Goal: Task Accomplishment & Management: Use online tool/utility

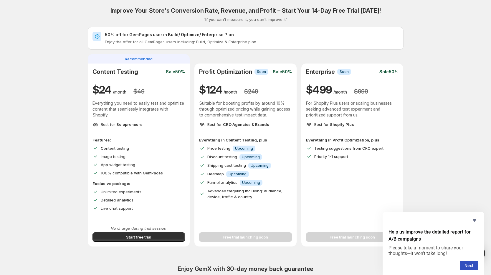
click at [403, 149] on div "Everything in Profit Optimization, plus Testing suggestions from CRO expert Pri…" at bounding box center [352, 179] width 102 height 84
drag, startPoint x: 201, startPoint y: 72, endPoint x: 266, endPoint y: 72, distance: 65.4
click at [258, 72] on div "Profit Optimization Info Soon" at bounding box center [233, 71] width 69 height 7
drag, startPoint x: 213, startPoint y: 149, endPoint x: 226, endPoint y: 150, distance: 13.3
click at [223, 150] on span "Price testing" at bounding box center [218, 148] width 23 height 5
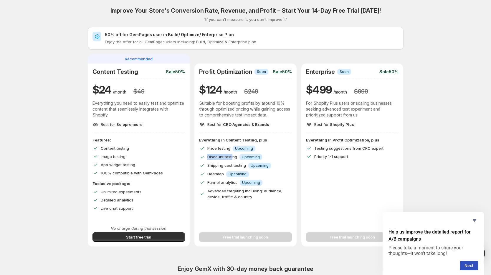
drag, startPoint x: 209, startPoint y: 156, endPoint x: 236, endPoint y: 155, distance: 27.7
click at [235, 155] on div "Discount testing Info Upcoming" at bounding box center [245, 157] width 93 height 6
drag, startPoint x: 206, startPoint y: 163, endPoint x: 244, endPoint y: 162, distance: 38.3
click at [241, 162] on div "Shipping cost testing Info Upcoming" at bounding box center [245, 165] width 93 height 6
drag, startPoint x: 208, startPoint y: 179, endPoint x: 243, endPoint y: 179, distance: 35.9
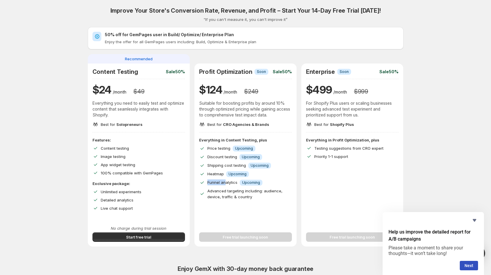
click at [232, 180] on div "Funnel analytics Info Upcoming" at bounding box center [245, 183] width 93 height 6
click at [146, 193] on div "Unlimited experiments" at bounding box center [143, 192] width 84 height 6
drag, startPoint x: 126, startPoint y: 199, endPoint x: 130, endPoint y: 206, distance: 8.0
click at [131, 199] on span "Detailed analytics" at bounding box center [117, 200] width 33 height 5
drag, startPoint x: 122, startPoint y: 210, endPoint x: 142, endPoint y: 213, distance: 20.5
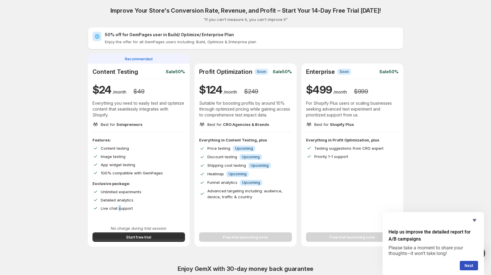
click at [128, 211] on div "Features: Content testing Image testing App widget testing 100% compatible with…" at bounding box center [139, 179] width 102 height 84
drag, startPoint x: 108, startPoint y: 147, endPoint x: 126, endPoint y: 152, distance: 19.1
click at [123, 151] on p "Content testing" at bounding box center [115, 148] width 29 height 6
click at [140, 238] on span "Start free trial" at bounding box center [138, 237] width 25 height 6
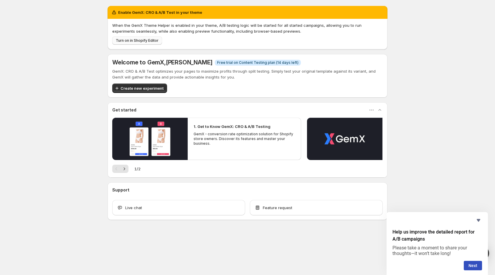
click at [145, 38] on button "Turn on in Shopify Editor" at bounding box center [137, 41] width 50 height 8
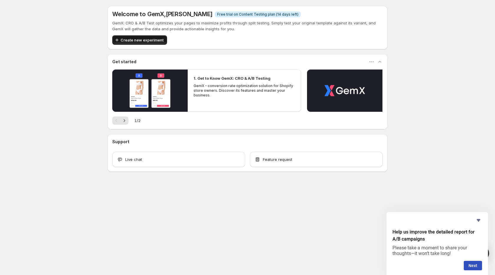
click at [155, 43] on span "Create new experiment" at bounding box center [141, 40] width 43 height 6
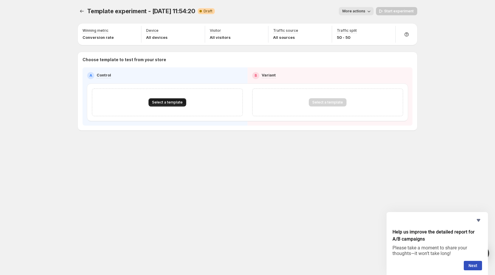
click at [175, 101] on span "Select a template" at bounding box center [167, 102] width 31 height 5
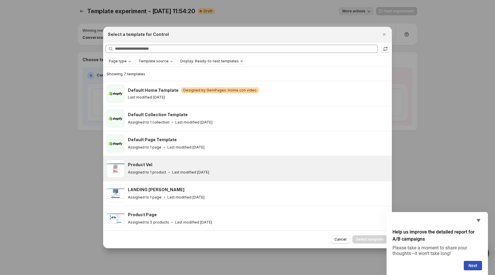
click at [163, 164] on div "Product Vel" at bounding box center [257, 165] width 258 height 6
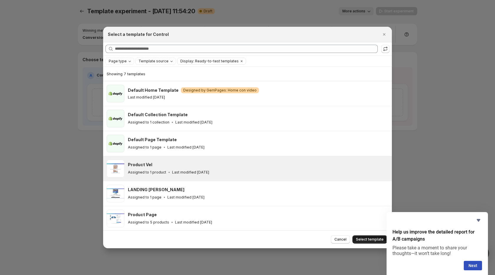
click at [365, 240] on span "Select template" at bounding box center [370, 239] width 28 height 5
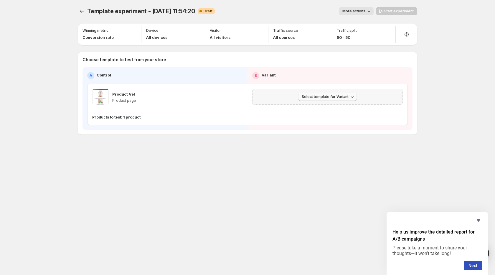
click at [340, 98] on span "Select template for Variant" at bounding box center [324, 96] width 47 height 5
click at [348, 110] on span "Select an existing template" at bounding box center [328, 109] width 60 height 6
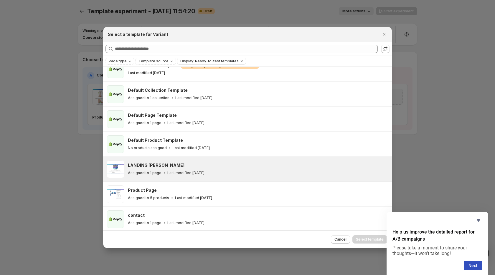
scroll to position [26, 0]
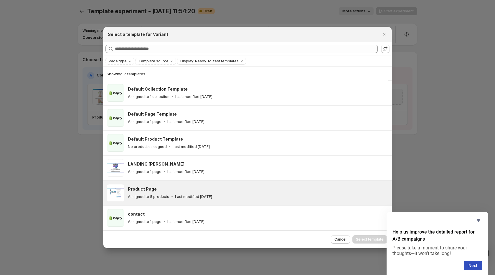
click at [170, 190] on div "Product Page" at bounding box center [257, 189] width 258 height 6
click at [371, 237] on button "Select template" at bounding box center [369, 240] width 35 height 8
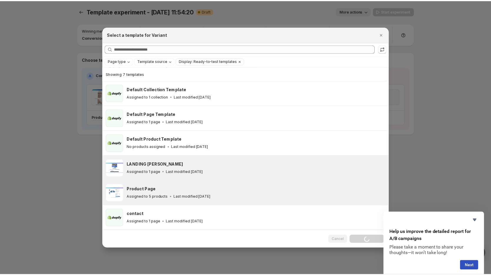
scroll to position [1, 0]
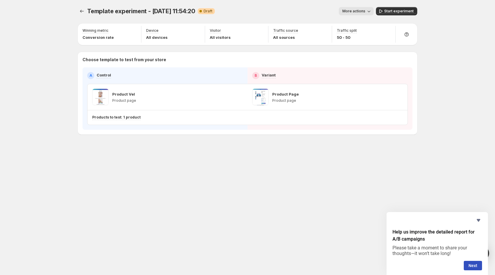
click at [364, 156] on div "Template experiment - Sep 19, 11:54:20. This page is ready Template experiment …" at bounding box center [247, 83] width 353 height 166
click at [387, 97] on icon "button" at bounding box center [388, 97] width 4 height 4
click at [401, 6] on div "Template experiment - Sep 19, 11:54:20. This page is ready Template experiment …" at bounding box center [247, 11] width 339 height 22
click at [402, 8] on button "Start experiment" at bounding box center [396, 11] width 41 height 8
click at [82, 13] on icon "Experiments" at bounding box center [82, 11] width 6 height 6
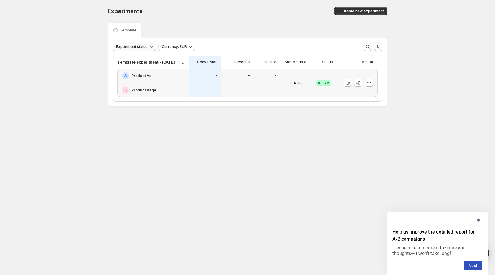
click at [145, 49] on button "Experiment status" at bounding box center [133, 47] width 43 height 8
click at [144, 47] on span "Experiment status" at bounding box center [131, 46] width 31 height 5
click at [359, 81] on icon "button" at bounding box center [358, 83] width 6 height 6
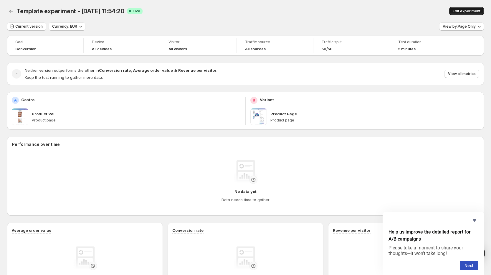
click at [472, 13] on span "Edit experiment" at bounding box center [466, 11] width 28 height 5
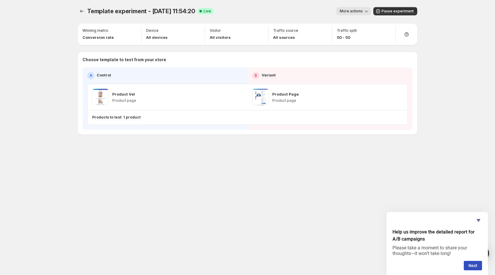
click at [366, 11] on icon "button" at bounding box center [366, 11] width 6 height 6
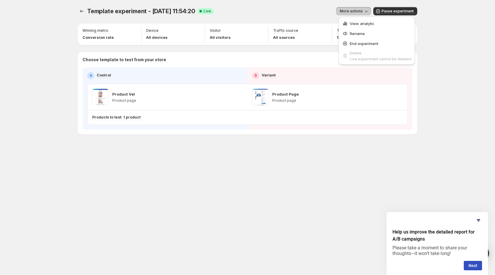
click at [366, 11] on icon "button" at bounding box center [366, 11] width 6 height 6
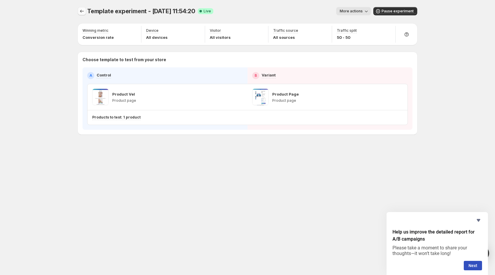
click at [80, 11] on icon "Experiments" at bounding box center [82, 11] width 6 height 6
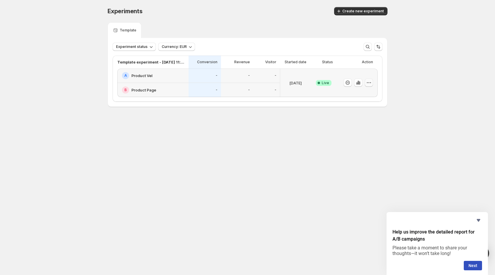
click at [372, 82] on button "button" at bounding box center [368, 83] width 8 height 8
click at [357, 97] on span "Edit" at bounding box center [374, 95] width 62 height 6
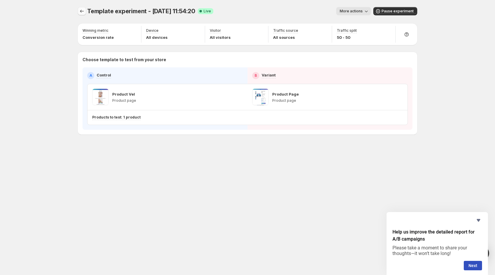
click at [77, 11] on div "Template experiment - Sep 19, 11:54:20. This page is ready Template experiment …" at bounding box center [247, 83] width 353 height 166
click at [79, 11] on button "Experiments" at bounding box center [82, 11] width 8 height 8
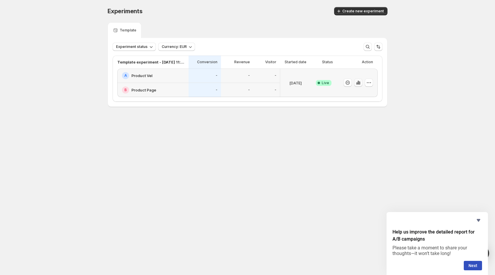
click at [359, 82] on icon "button" at bounding box center [358, 83] width 6 height 6
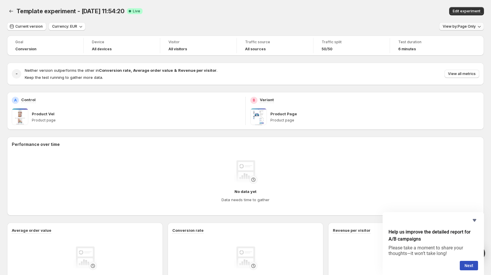
click at [462, 25] on span "View by: Page Only" at bounding box center [458, 26] width 33 height 5
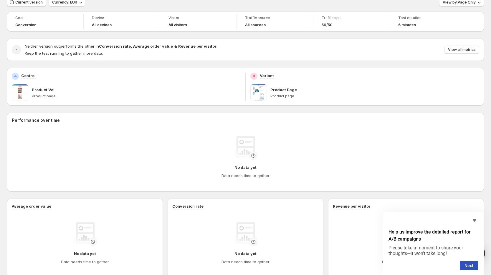
scroll to position [37, 0]
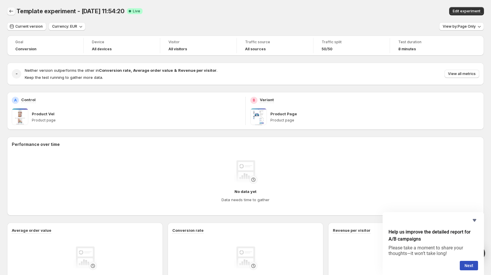
click at [13, 9] on icon "Back" at bounding box center [11, 11] width 6 height 6
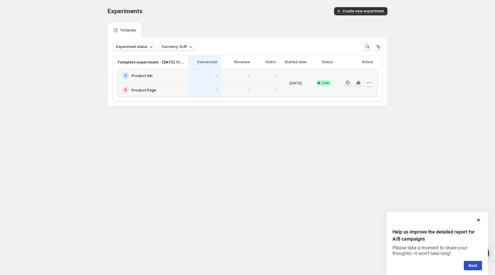
click at [359, 81] on icon "button" at bounding box center [358, 83] width 6 height 6
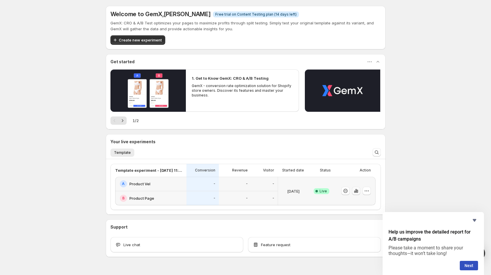
click at [358, 191] on icon "button" at bounding box center [356, 191] width 1 height 3
